Goal: Information Seeking & Learning: Learn about a topic

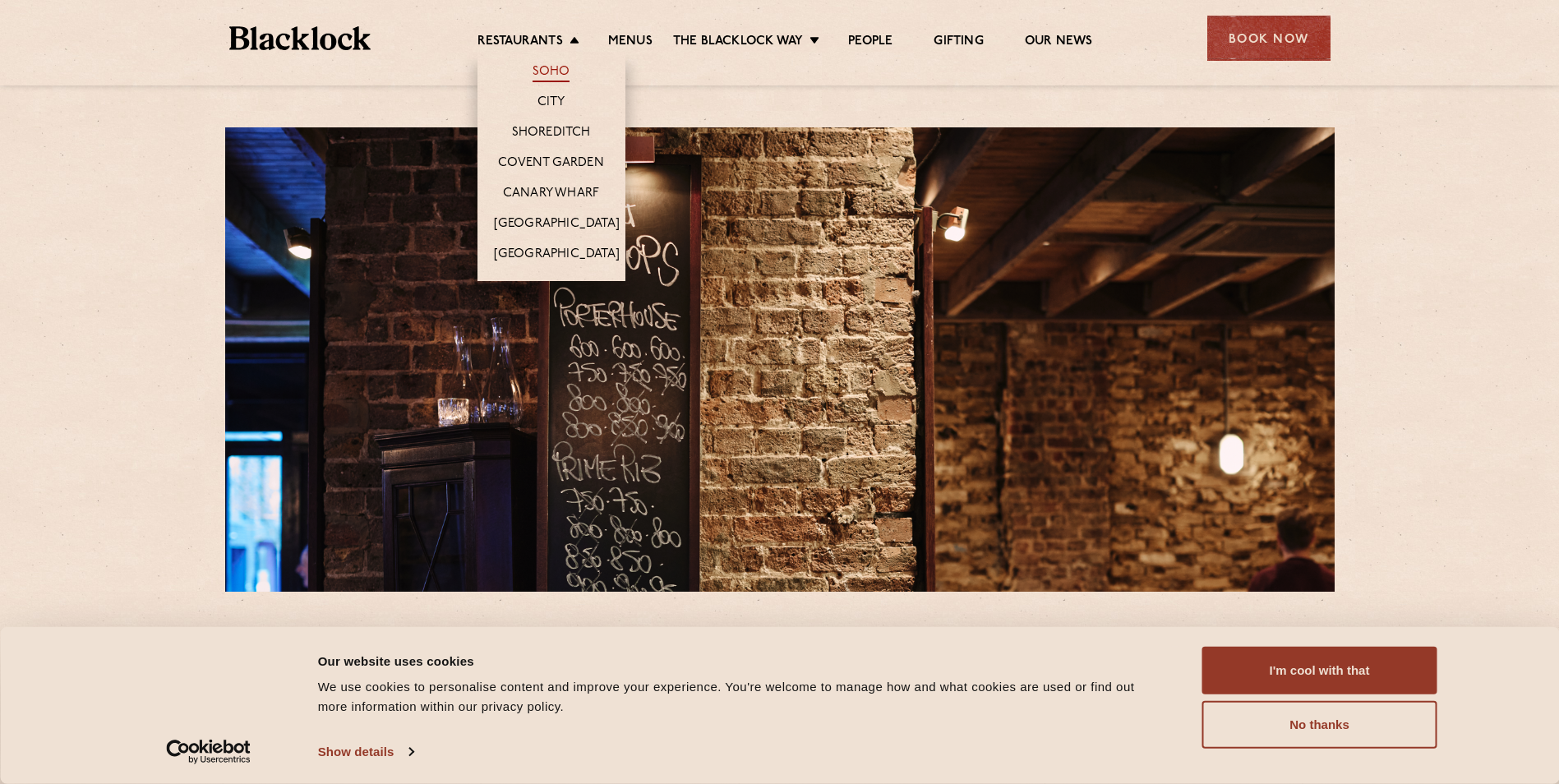
click at [553, 68] on link "Soho" at bounding box center [551, 73] width 38 height 18
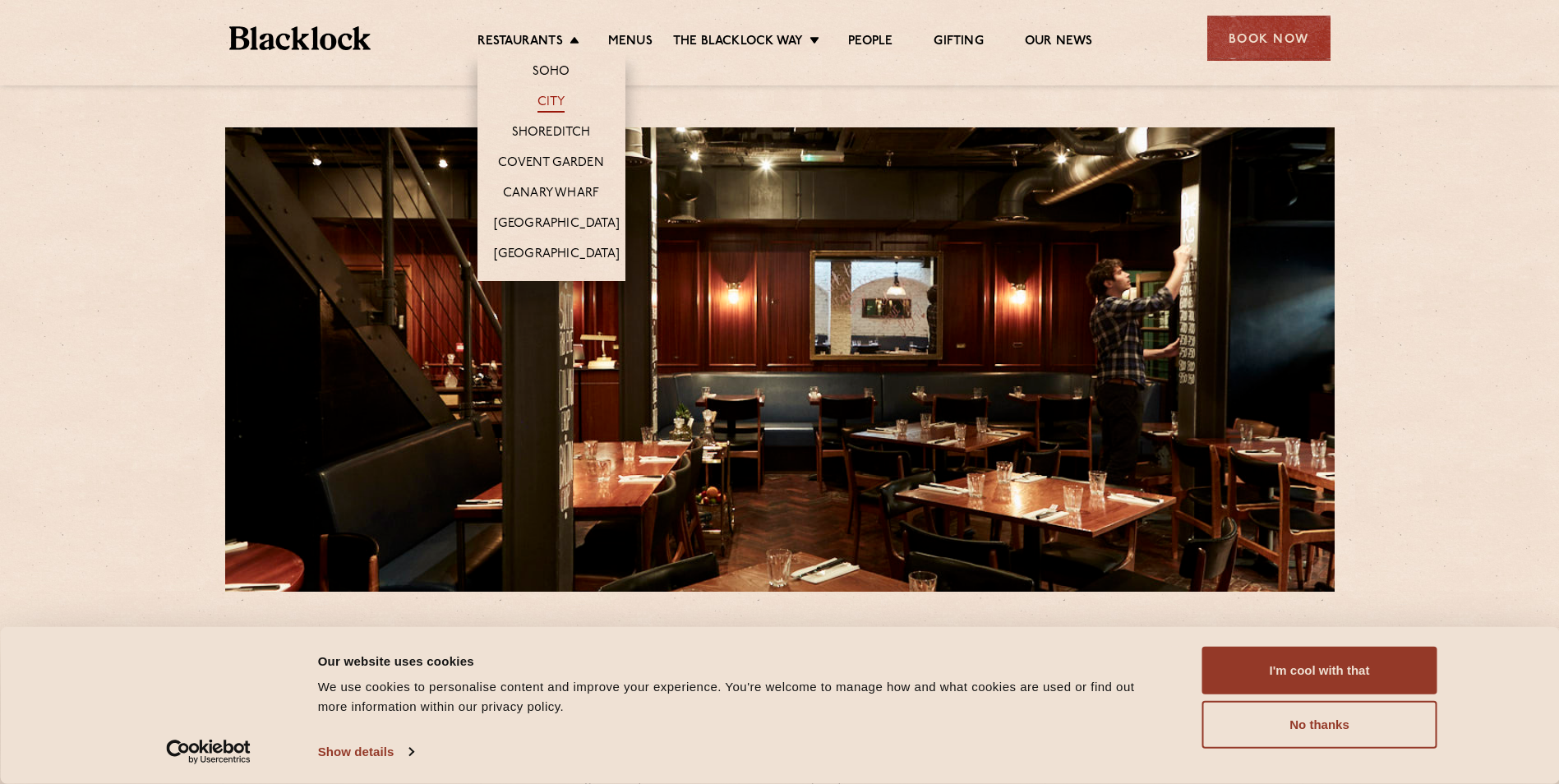
click at [550, 105] on link "City" at bounding box center [551, 103] width 28 height 18
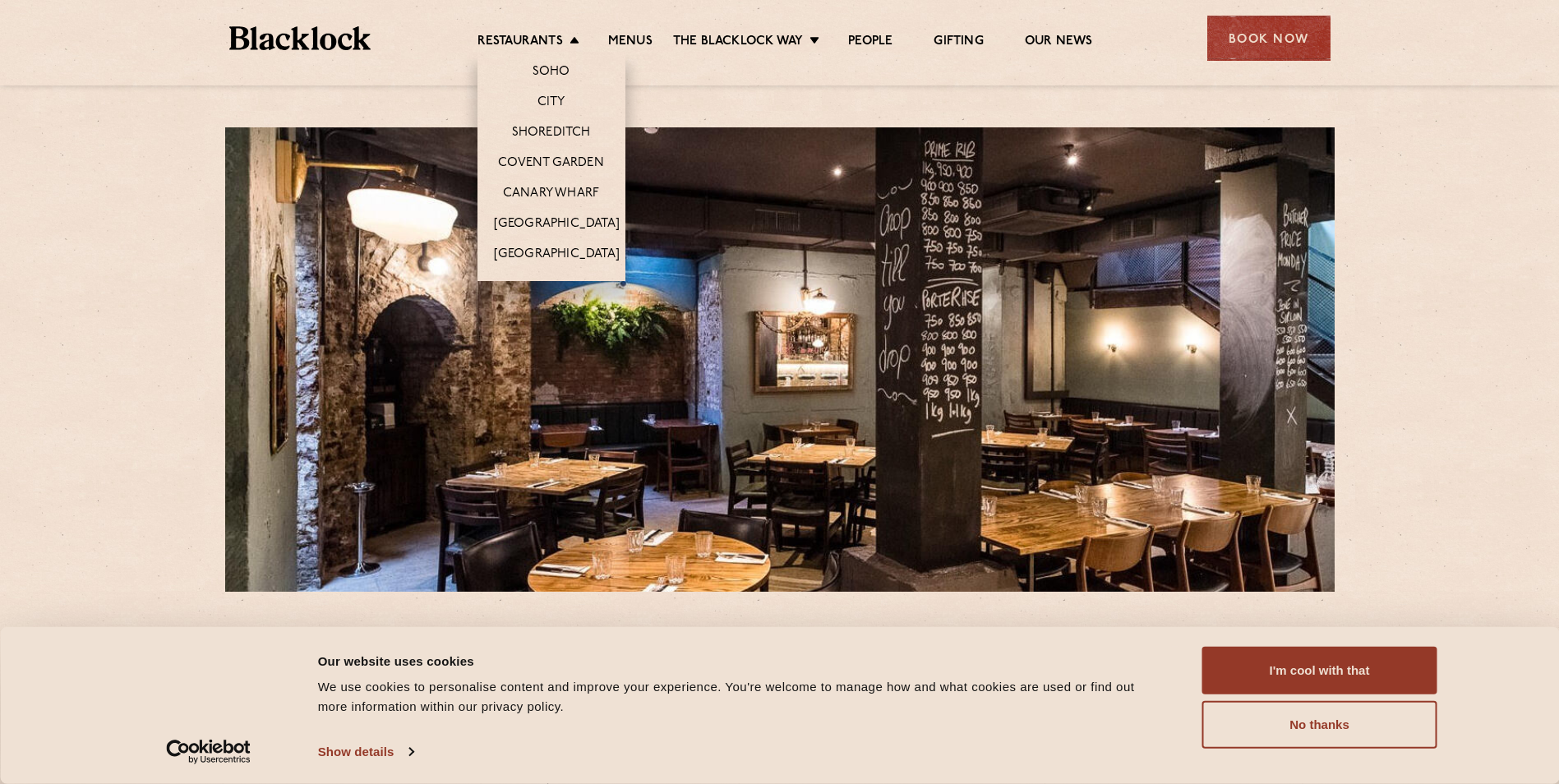
click at [565, 34] on li "Restaurants Soho City Shoreditch Covent Garden Canary Wharf Manchester Birmingh…" at bounding box center [532, 42] width 110 height 18
click at [551, 64] on link "Soho" at bounding box center [551, 73] width 38 height 18
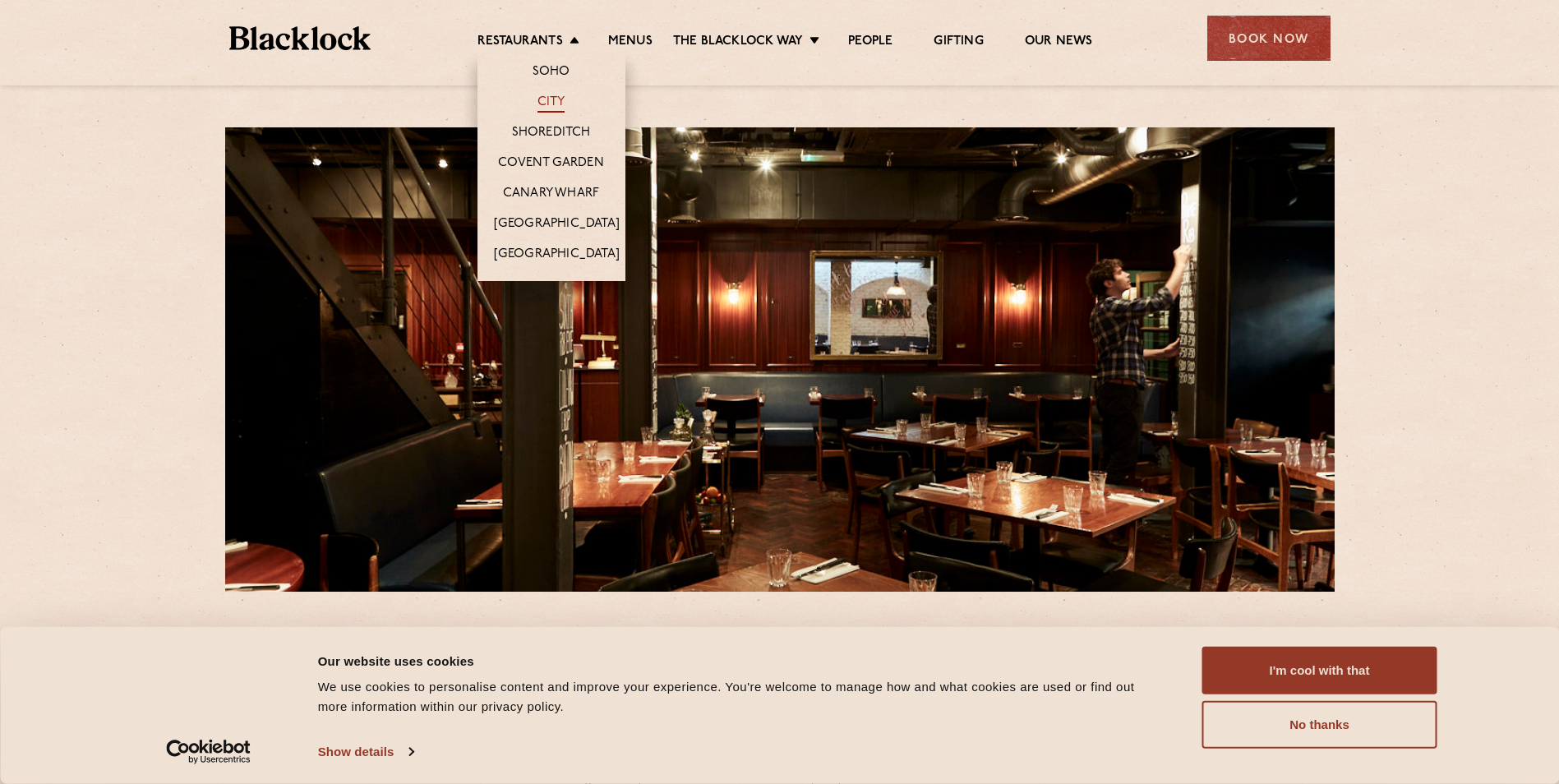
click at [557, 99] on link "City" at bounding box center [551, 103] width 28 height 18
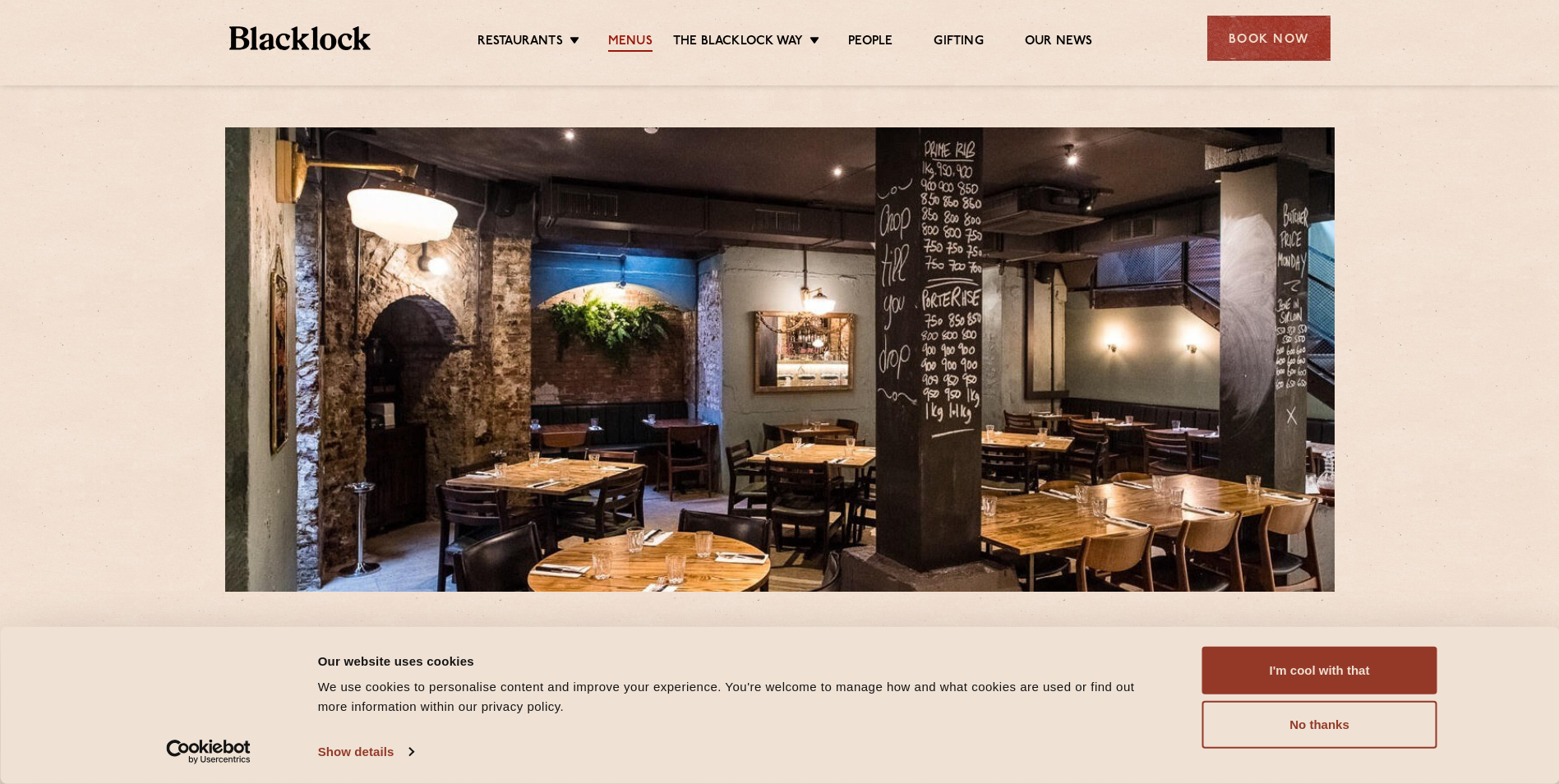
click at [638, 42] on link "Menus" at bounding box center [630, 42] width 44 height 18
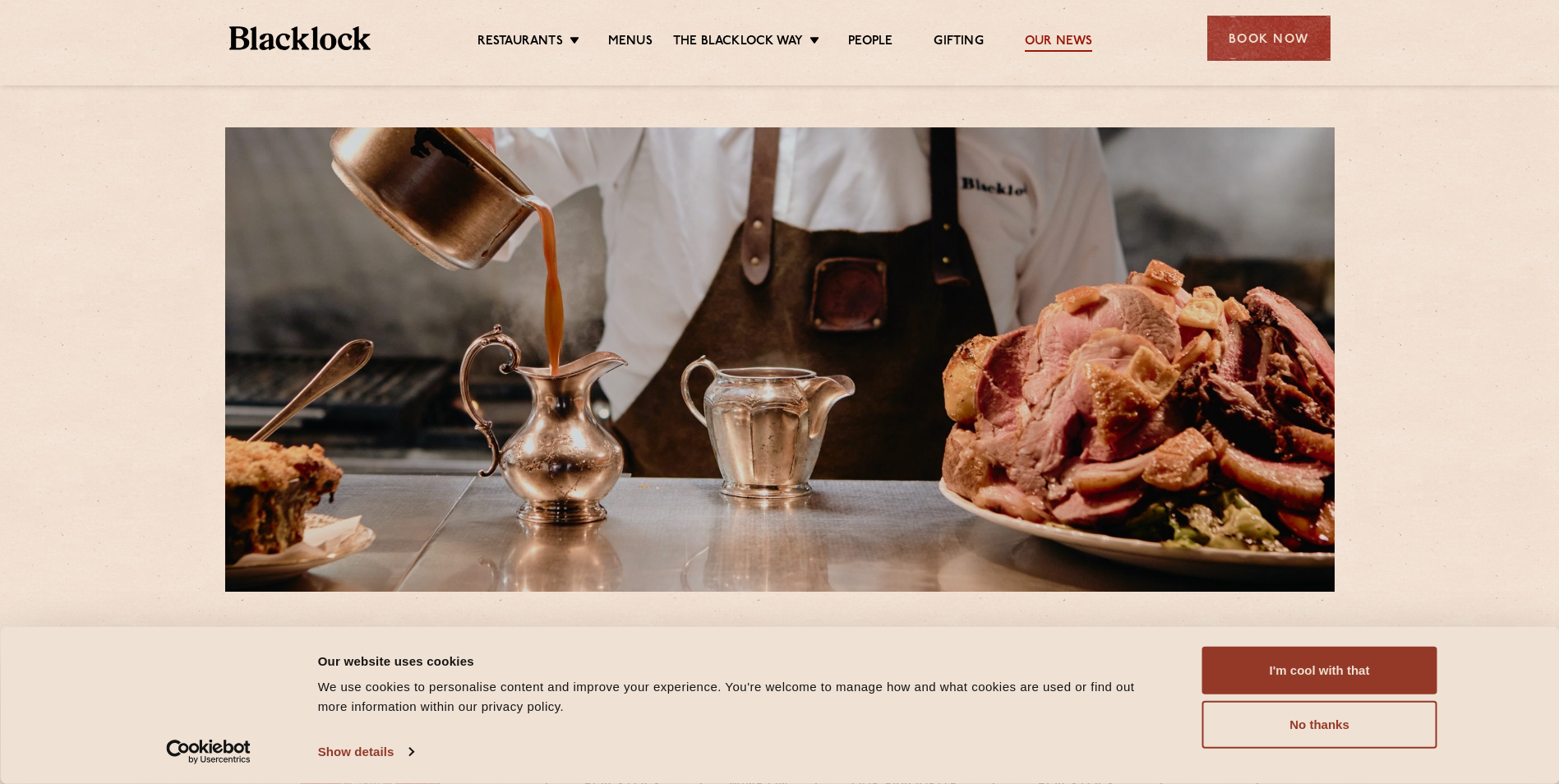
click at [1055, 34] on link "Our News" at bounding box center [1059, 42] width 68 height 18
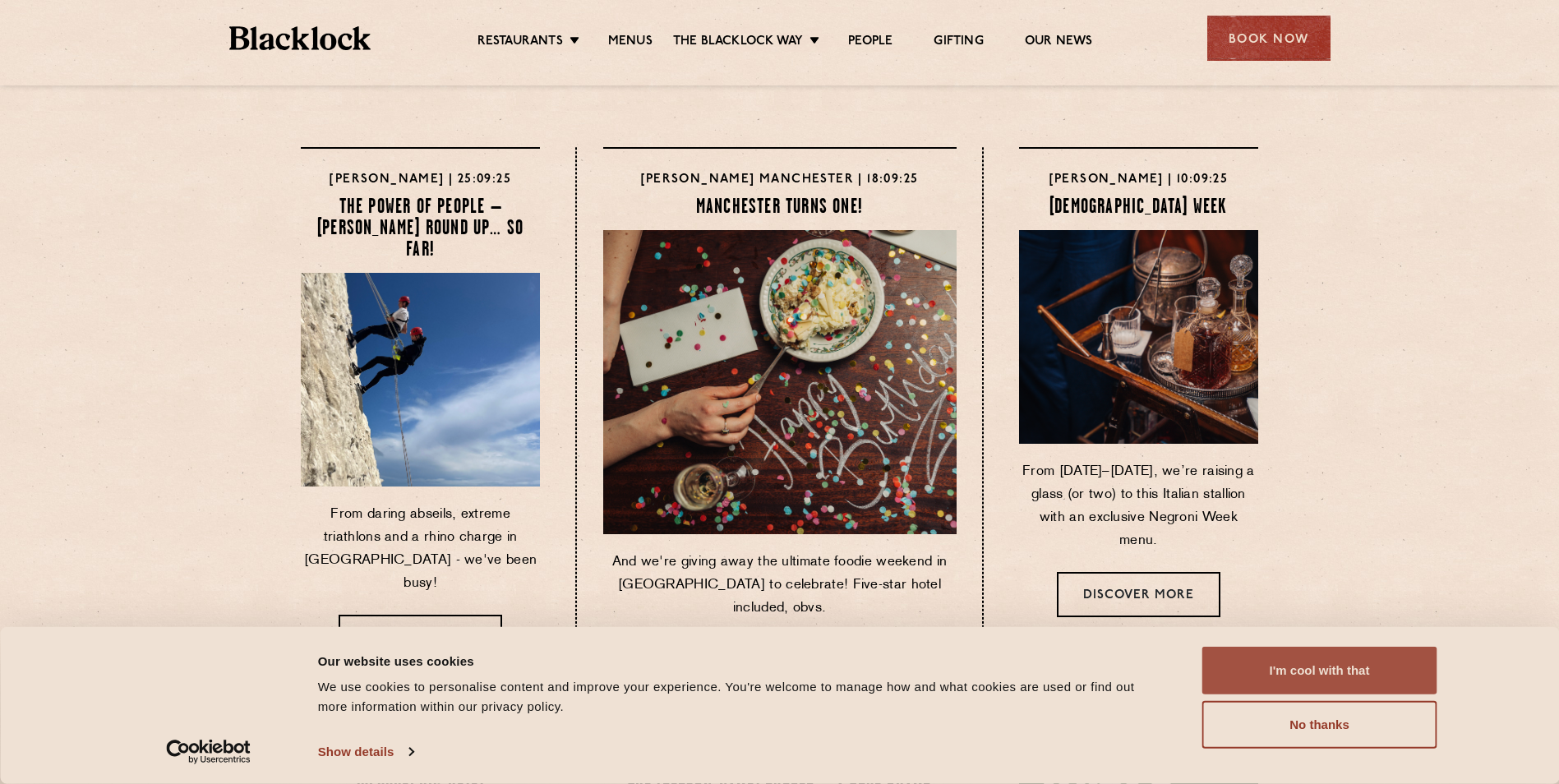
click at [1331, 667] on button "I'm cool with that" at bounding box center [1319, 670] width 235 height 47
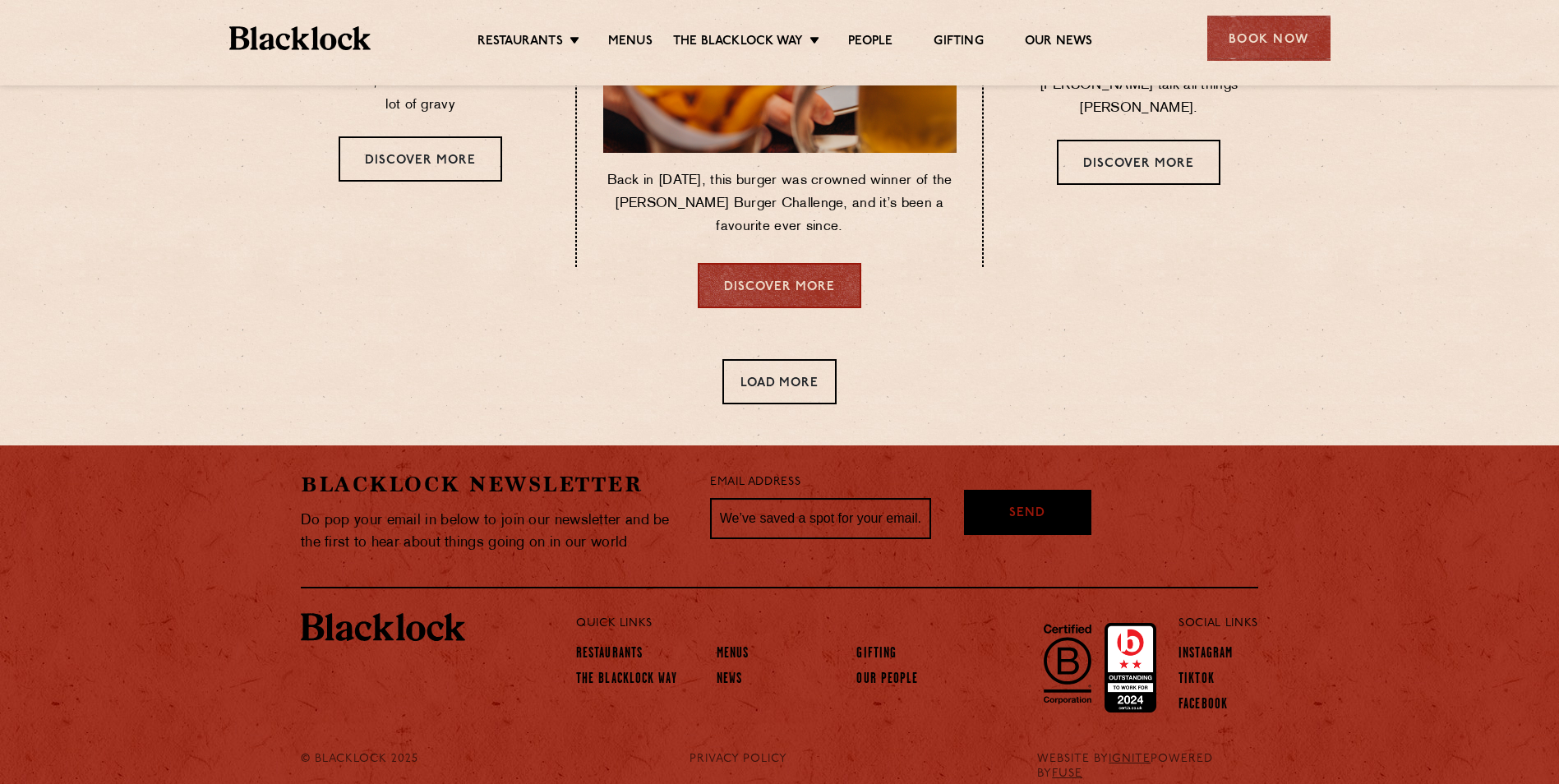
scroll to position [982, 0]
